Goal: Transaction & Acquisition: Purchase product/service

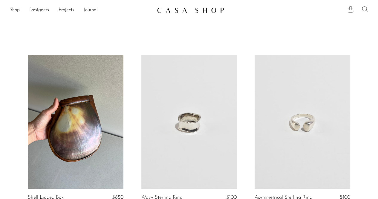
click at [364, 9] on icon at bounding box center [365, 9] width 7 height 7
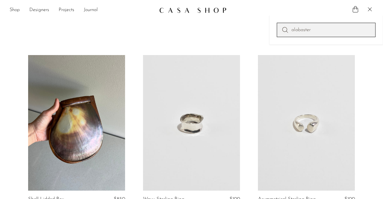
type input "alabaster"
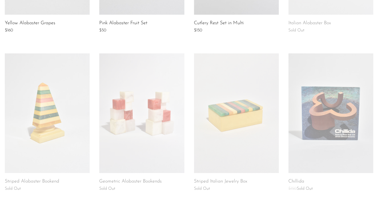
scroll to position [150, 0]
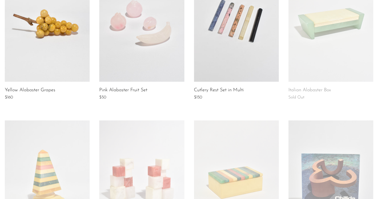
click at [313, 54] on link at bounding box center [331, 22] width 85 height 120
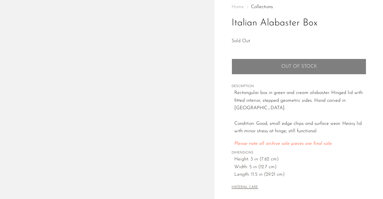
scroll to position [60, 0]
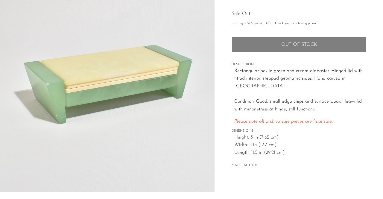
click at [165, 65] on img at bounding box center [107, 80] width 214 height 224
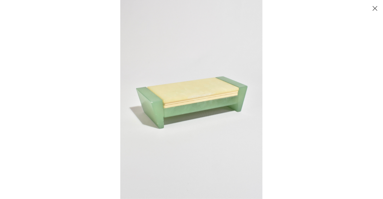
click at [353, 42] on div at bounding box center [311, 99] width 383 height 199
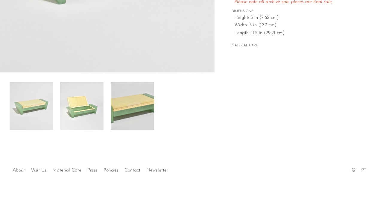
click at [87, 91] on img at bounding box center [81, 106] width 43 height 48
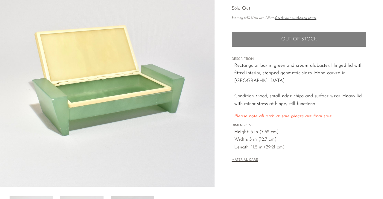
scroll to position [90, 0]
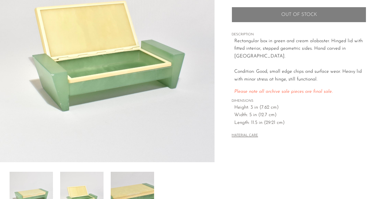
click at [137, 181] on img at bounding box center [132, 196] width 43 height 48
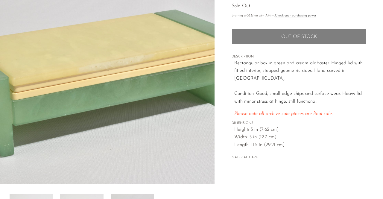
scroll to position [30, 0]
